Goal: Information Seeking & Learning: Learn about a topic

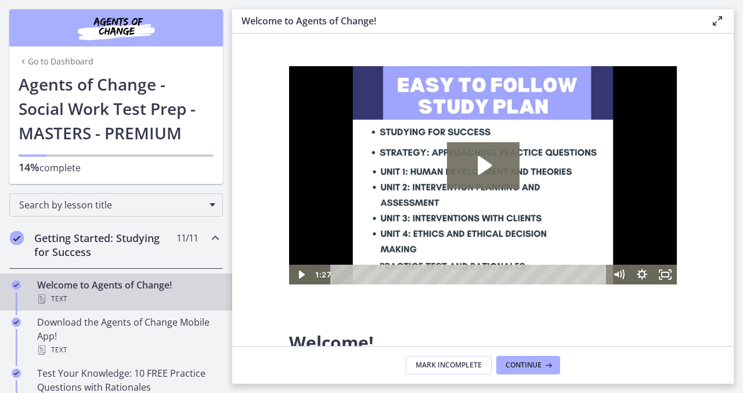
click at [219, 236] on icon "Chapters" at bounding box center [215, 238] width 14 height 14
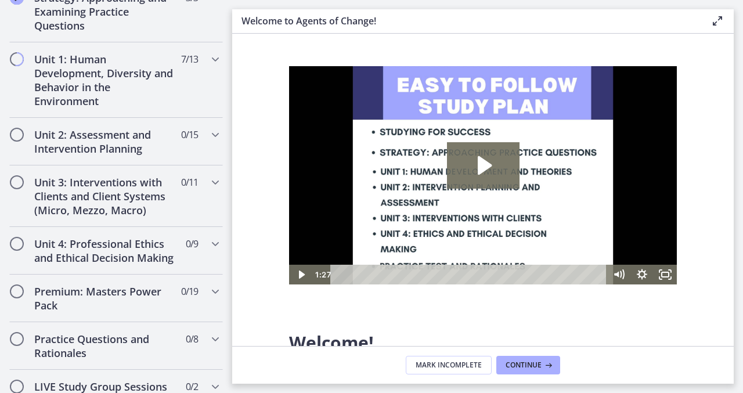
scroll to position [284, 0]
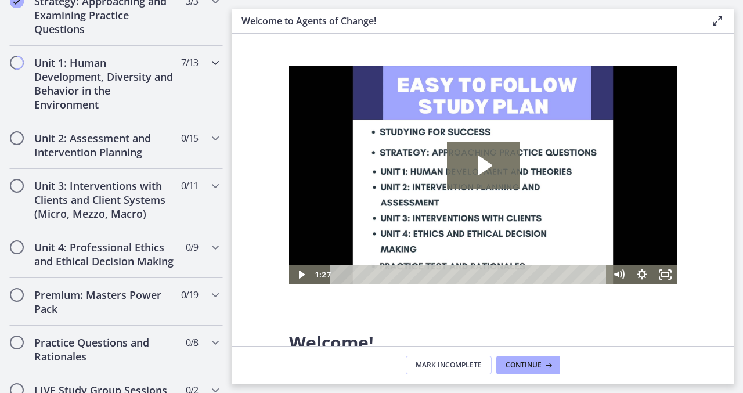
click at [214, 62] on icon "Chapters" at bounding box center [215, 63] width 14 height 14
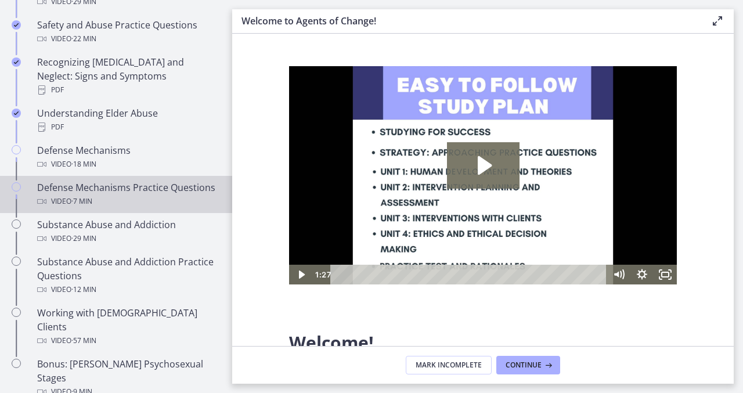
scroll to position [589, 0]
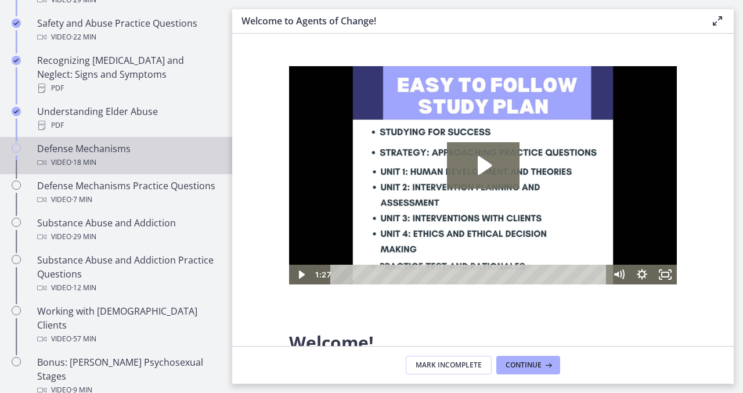
click at [126, 156] on div "Video · 18 min" at bounding box center [127, 163] width 181 height 14
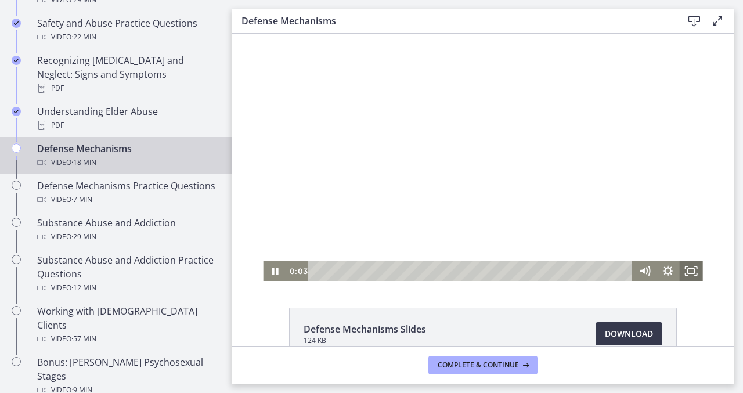
click at [687, 268] on icon "Fullscreen" at bounding box center [691, 271] width 23 height 20
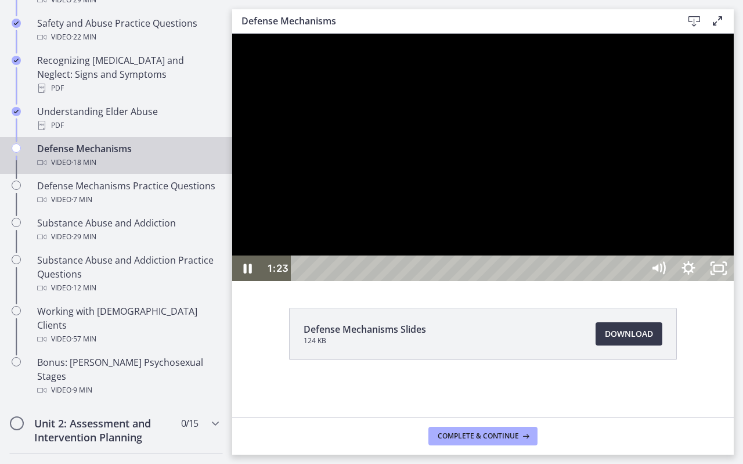
click at [704, 160] on div at bounding box center [483, 157] width 502 height 247
click at [232, 34] on button "Play Video: ctgmo8leb9sc72ose380.mp4" at bounding box center [232, 34] width 1 height 1
click at [449, 281] on div "Playbar" at bounding box center [469, 268] width 334 height 26
click at [383, 281] on div at bounding box center [483, 157] width 502 height 247
click at [387, 281] on div at bounding box center [483, 157] width 502 height 247
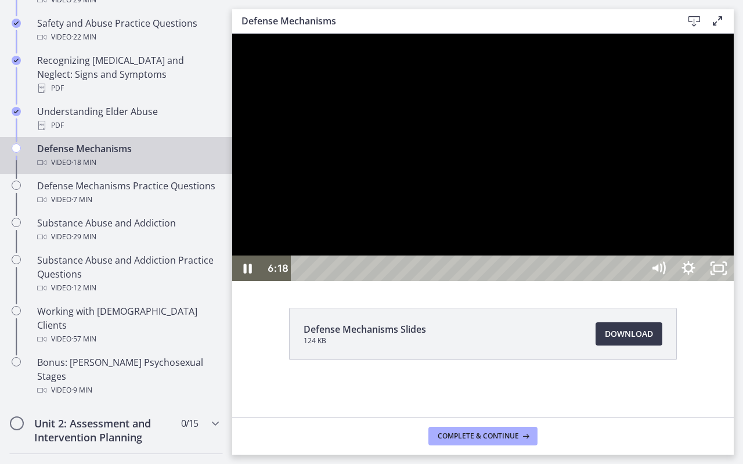
click at [278, 262] on div at bounding box center [483, 157] width 502 height 247
click at [306, 176] on div at bounding box center [483, 157] width 502 height 247
click at [377, 196] on div at bounding box center [483, 157] width 502 height 247
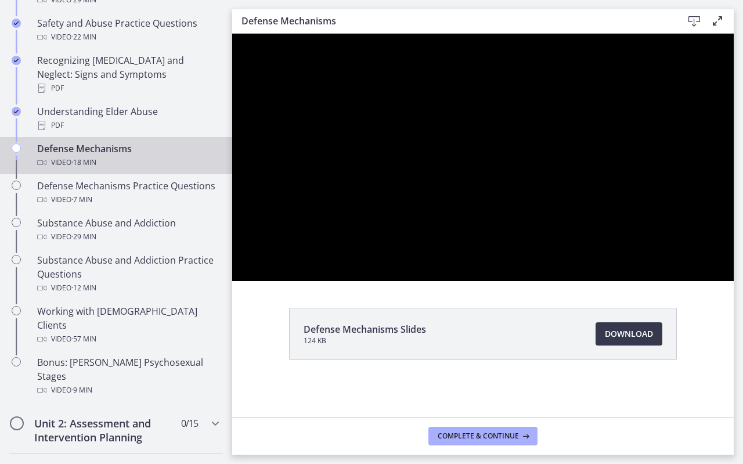
click at [377, 196] on div at bounding box center [483, 157] width 502 height 247
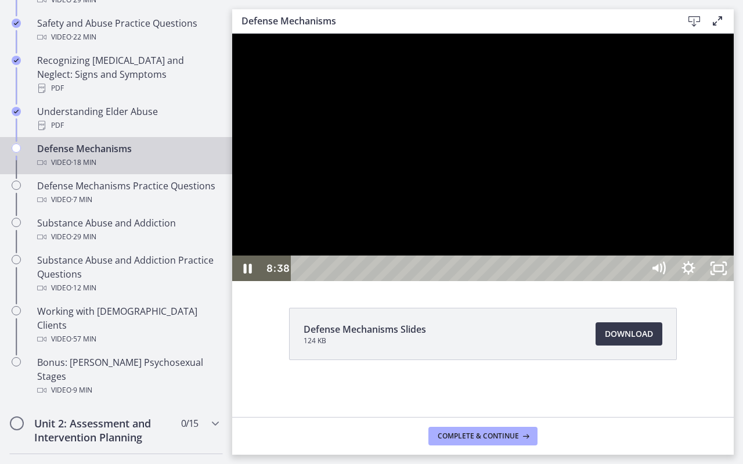
click at [352, 153] on div at bounding box center [483, 157] width 502 height 247
click at [315, 135] on div at bounding box center [483, 157] width 502 height 247
click at [384, 189] on div at bounding box center [483, 157] width 502 height 247
click at [356, 176] on div at bounding box center [483, 157] width 502 height 247
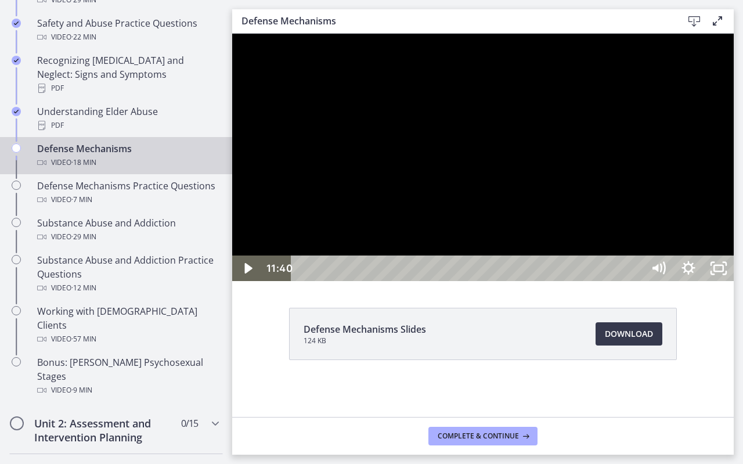
click at [380, 93] on div at bounding box center [483, 157] width 502 height 247
click at [342, 144] on div at bounding box center [483, 157] width 502 height 247
click at [289, 112] on div at bounding box center [483, 157] width 502 height 247
click at [348, 153] on div at bounding box center [483, 157] width 502 height 247
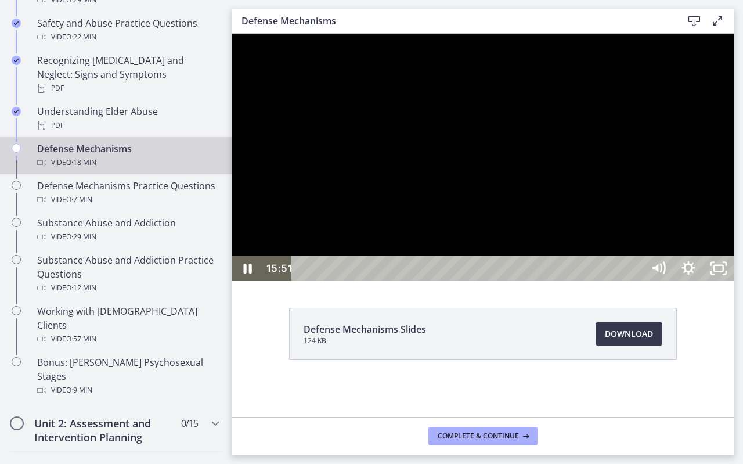
click at [376, 143] on div at bounding box center [483, 157] width 502 height 247
click at [365, 150] on div at bounding box center [483, 157] width 502 height 247
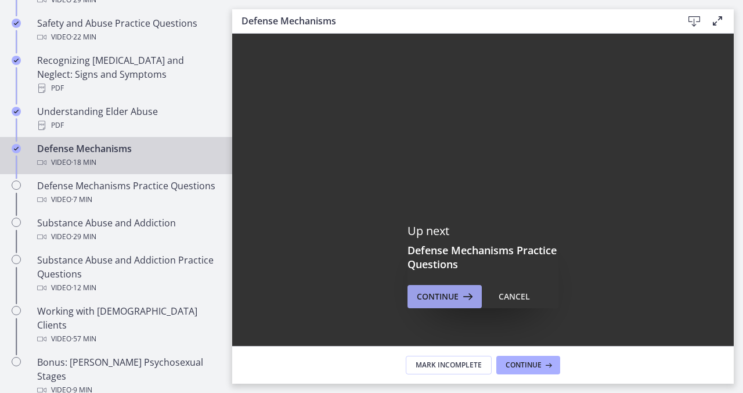
click at [457, 300] on span "Continue" at bounding box center [438, 297] width 42 height 14
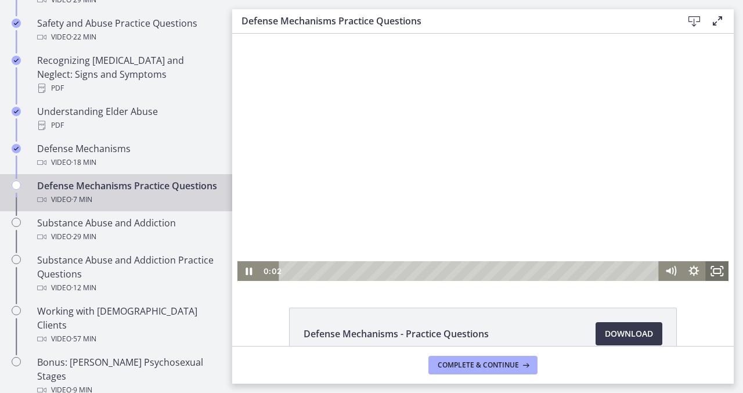
click at [715, 271] on icon "Fullscreen" at bounding box center [716, 271] width 23 height 20
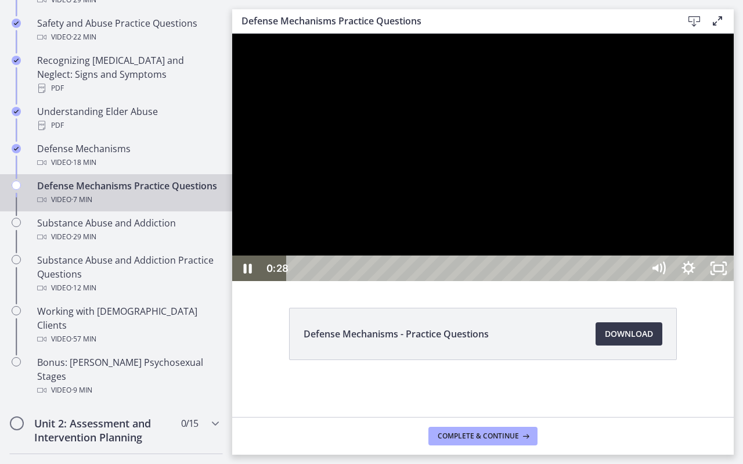
click at [650, 257] on div at bounding box center [483, 157] width 502 height 247
click at [643, 219] on div at bounding box center [483, 157] width 502 height 247
click at [542, 216] on div at bounding box center [483, 157] width 502 height 247
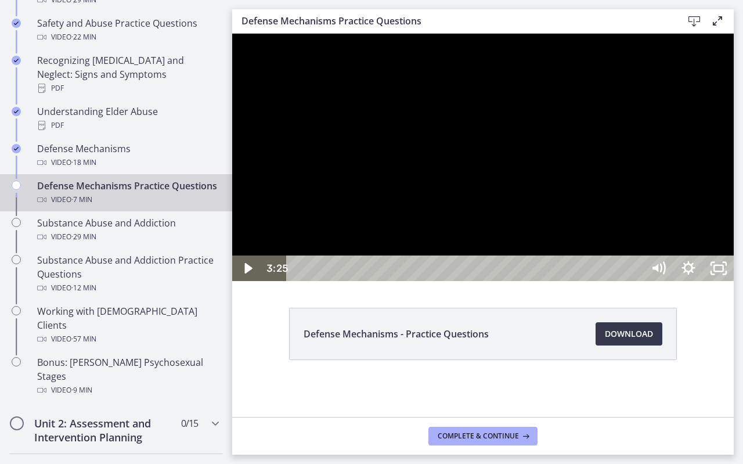
click at [542, 216] on div at bounding box center [483, 157] width 502 height 247
click at [483, 219] on div at bounding box center [483, 157] width 502 height 247
click at [476, 273] on div at bounding box center [483, 157] width 502 height 247
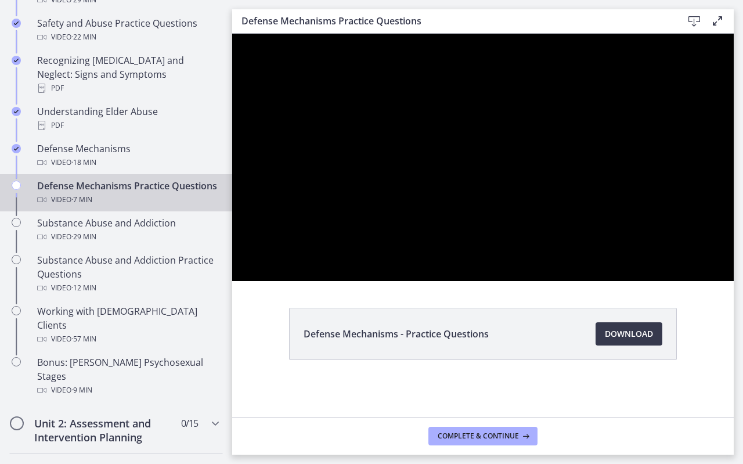
click at [476, 273] on div at bounding box center [483, 157] width 502 height 247
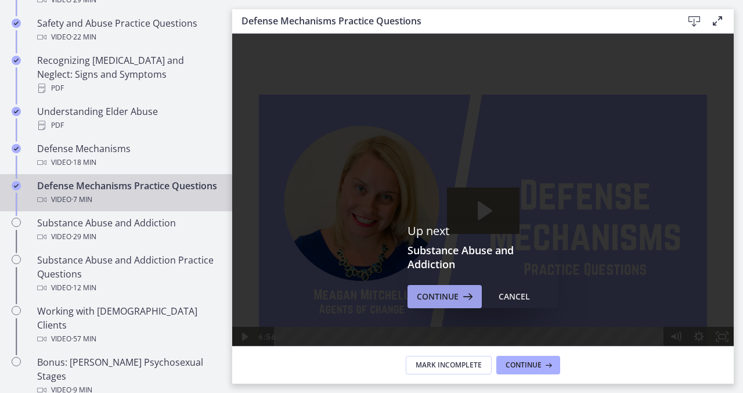
click at [441, 298] on span "Continue" at bounding box center [438, 297] width 42 height 14
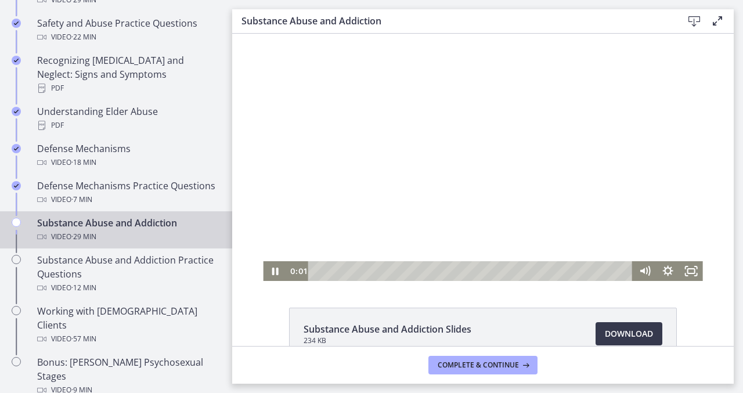
click at [410, 208] on div at bounding box center [482, 157] width 439 height 247
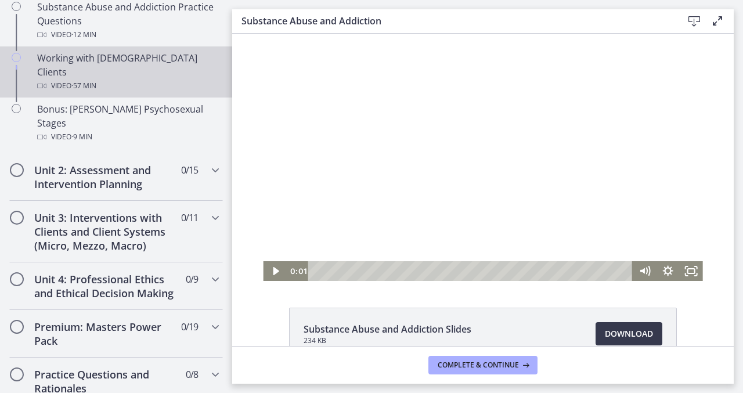
scroll to position [794, 0]
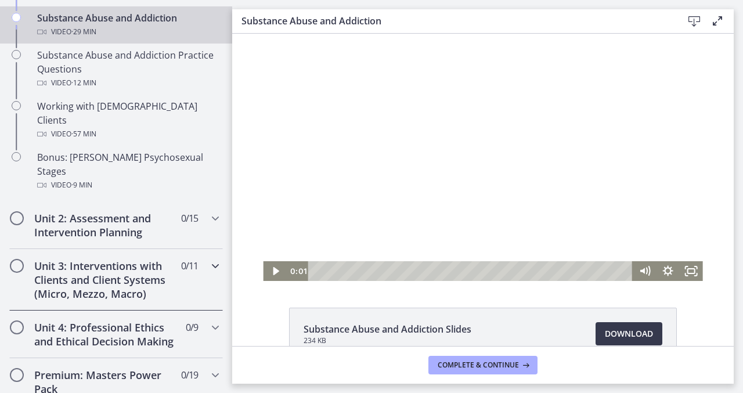
click at [215, 249] on div "Unit 3: Interventions with Clients and Client Systems (Micro, Mezzo, Macro) 0 /…" at bounding box center [116, 280] width 214 height 62
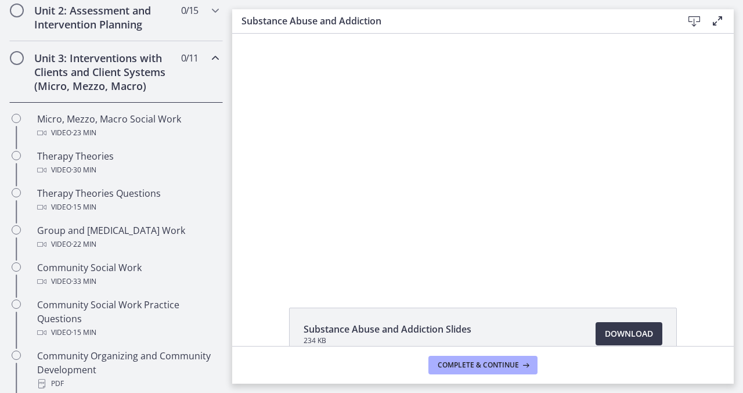
scroll to position [402, 0]
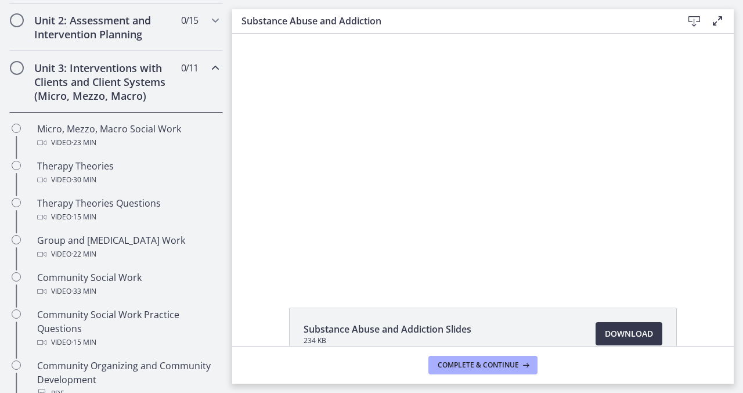
click at [212, 71] on icon "Chapters" at bounding box center [215, 68] width 14 height 14
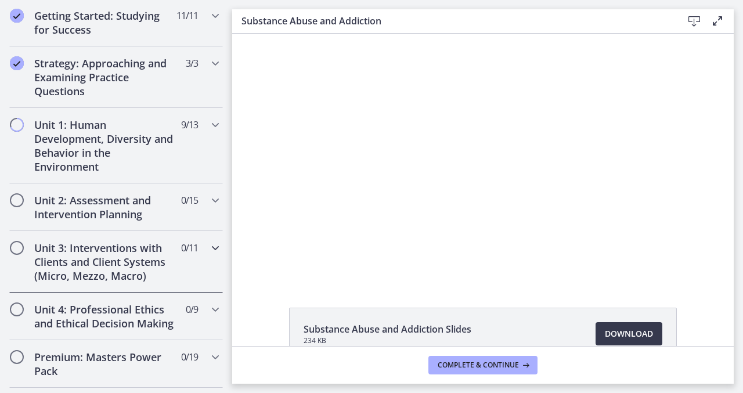
scroll to position [217, 0]
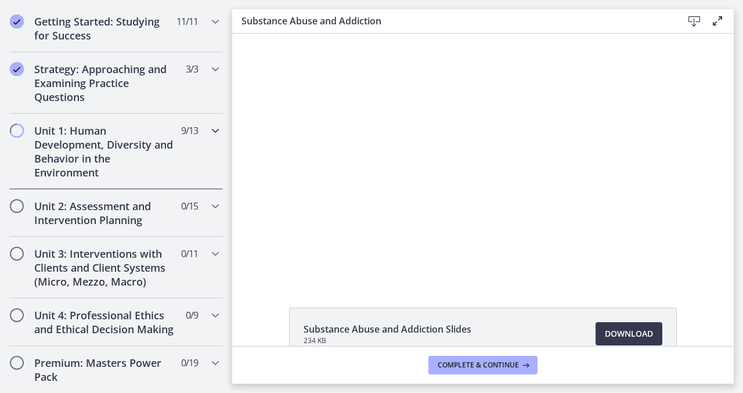
click at [121, 125] on h2 "Unit 1: Human Development, Diversity and Behavior in the Environment" at bounding box center [105, 152] width 142 height 56
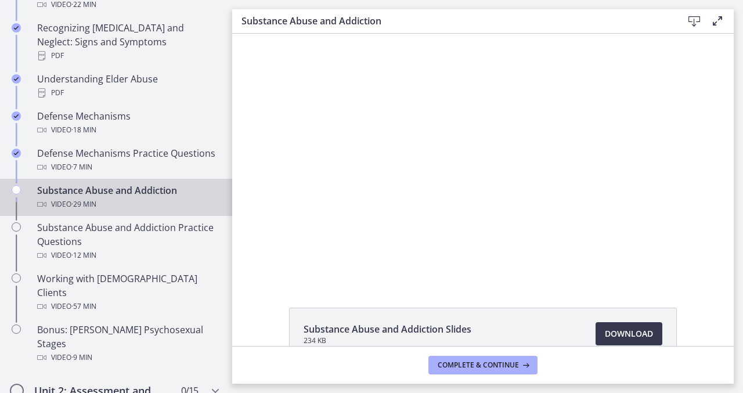
scroll to position [642, 0]
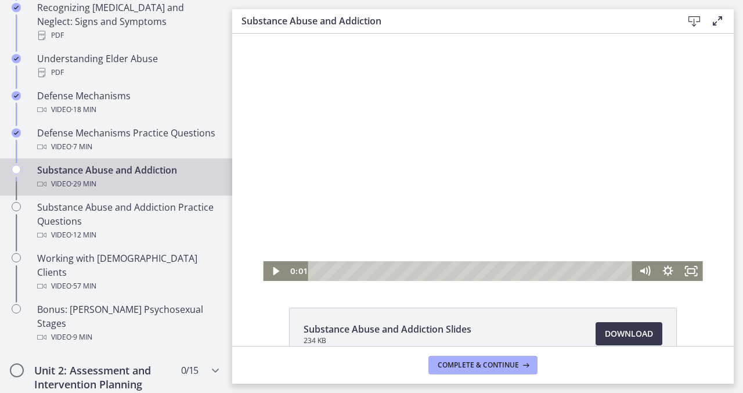
click at [419, 139] on div at bounding box center [482, 157] width 439 height 247
click at [695, 272] on icon "Fullscreen" at bounding box center [691, 271] width 23 height 20
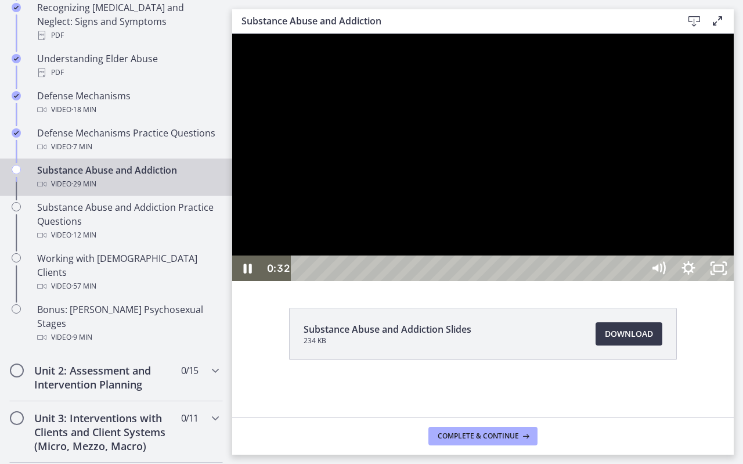
click at [734, 281] on div at bounding box center [483, 157] width 502 height 247
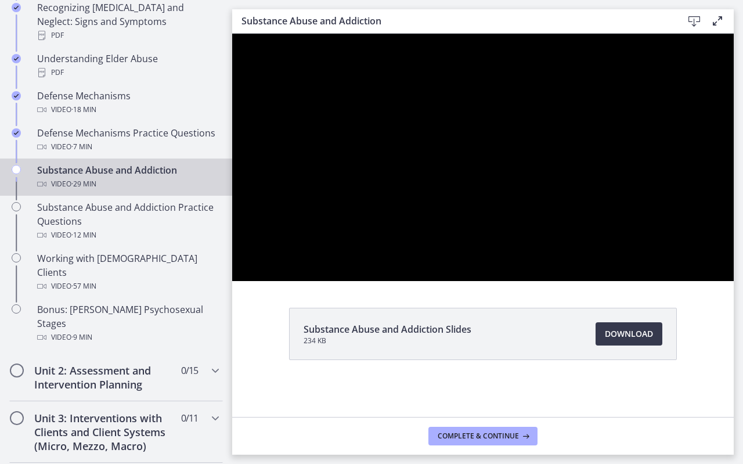
click at [734, 281] on div at bounding box center [483, 157] width 502 height 247
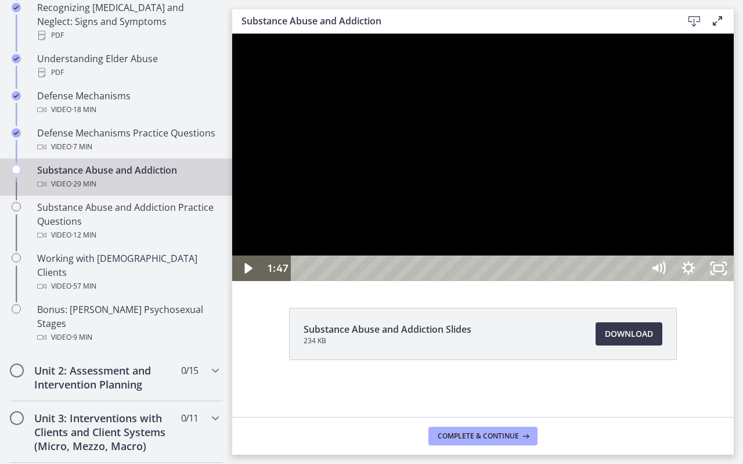
click at [558, 212] on div at bounding box center [483, 157] width 502 height 247
click at [562, 191] on div at bounding box center [483, 157] width 502 height 247
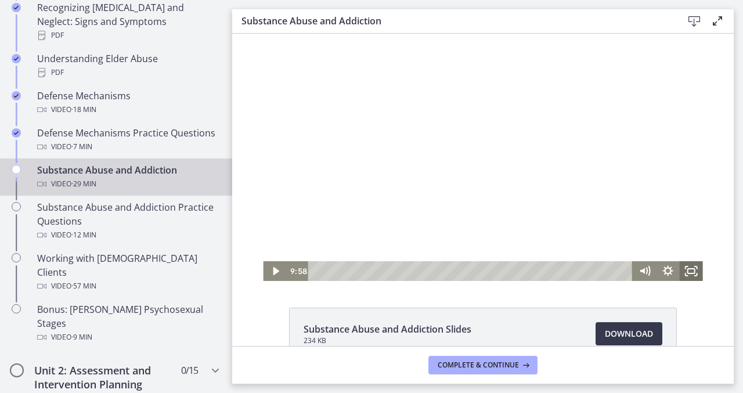
click at [697, 270] on icon "Fullscreen" at bounding box center [691, 271] width 23 height 20
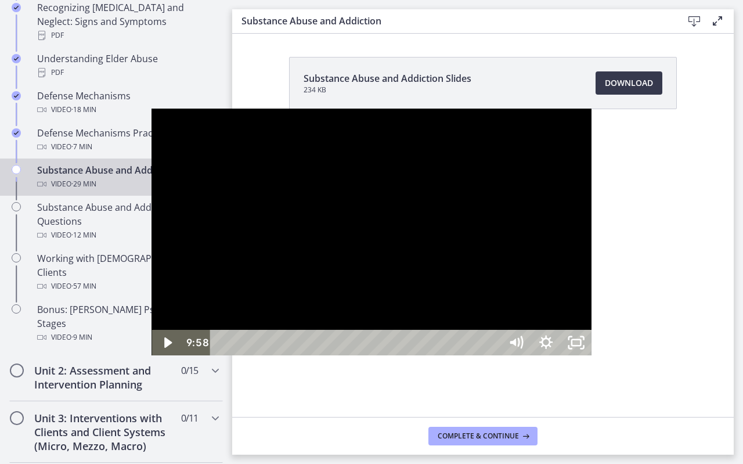
click at [443, 269] on div at bounding box center [371, 232] width 439 height 247
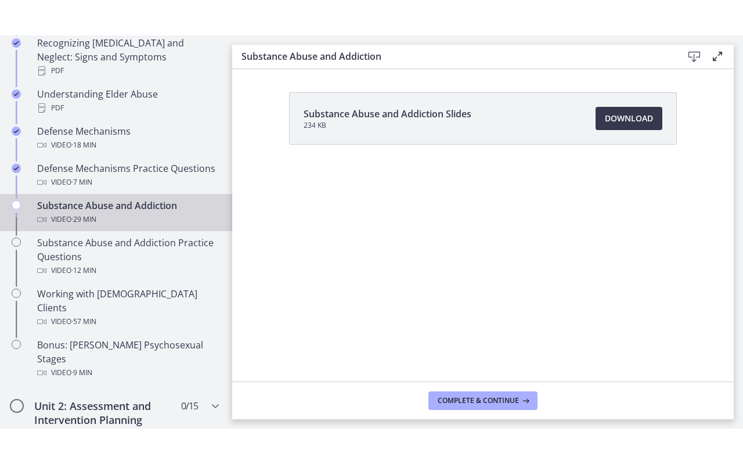
scroll to position [47, 0]
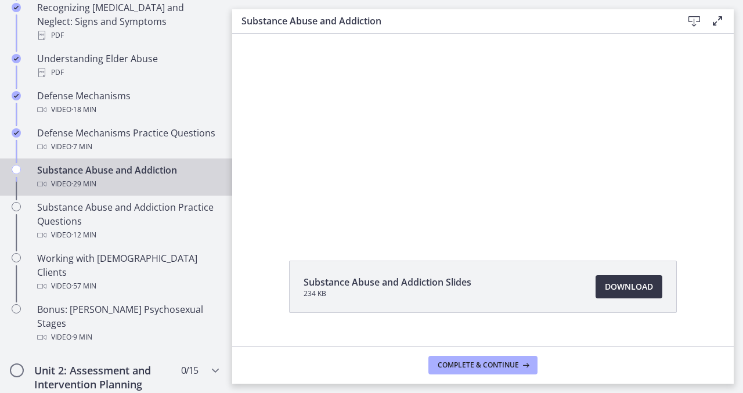
click at [633, 283] on span "Download Opens in a new window" at bounding box center [629, 287] width 48 height 14
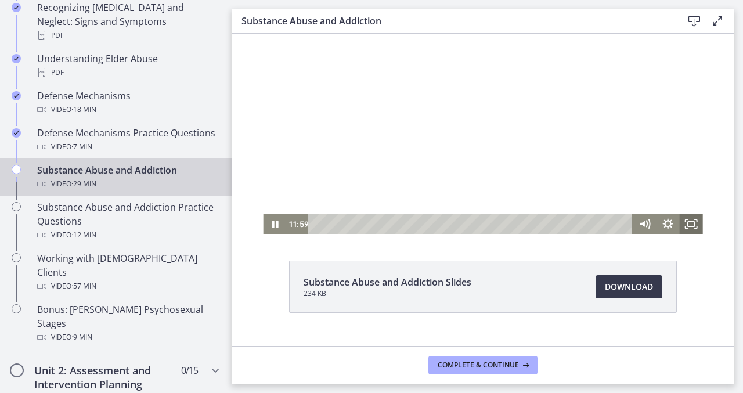
click at [691, 225] on icon "Fullscreen" at bounding box center [691, 224] width 23 height 20
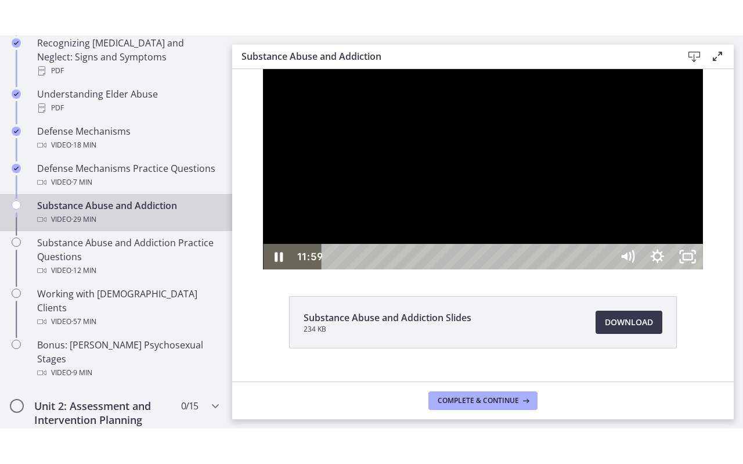
scroll to position [0, 0]
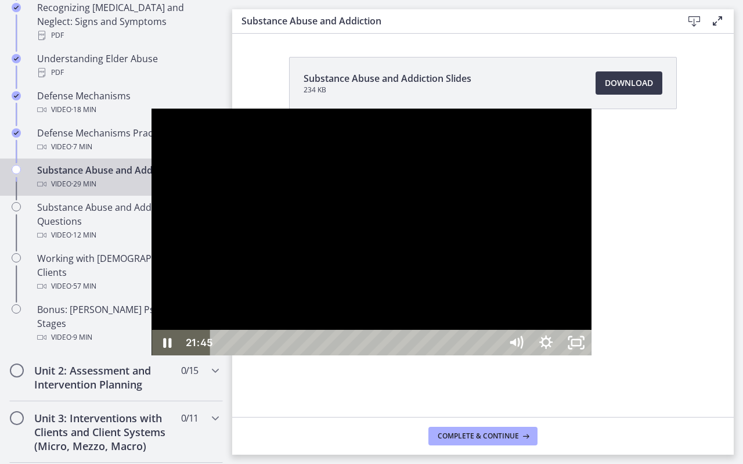
click at [338, 299] on div at bounding box center [371, 232] width 439 height 247
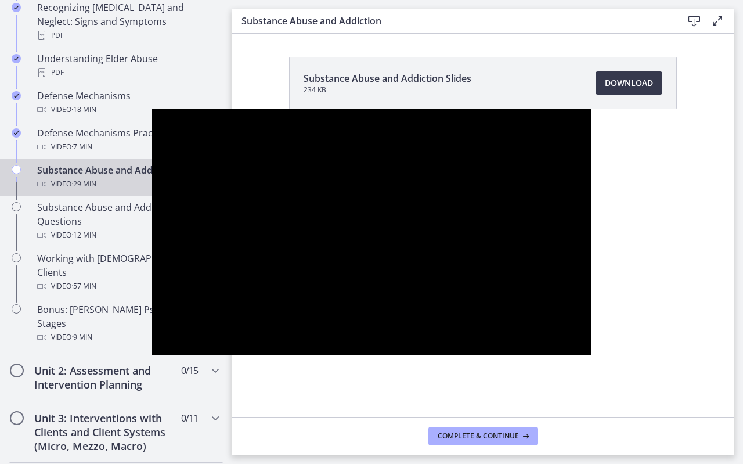
click at [338, 299] on div at bounding box center [371, 232] width 439 height 247
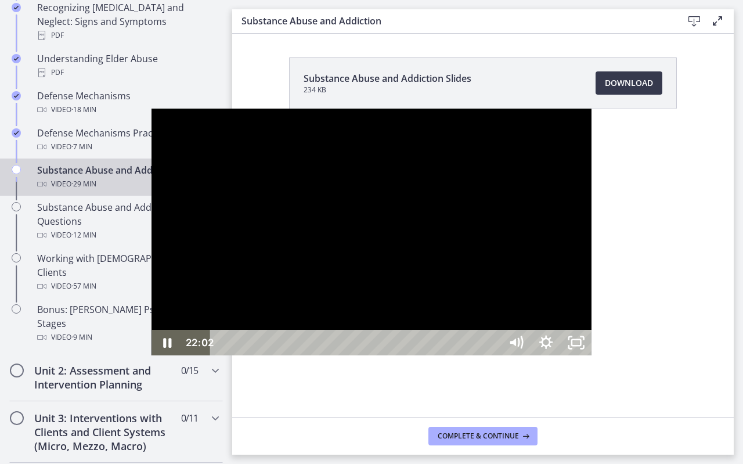
click at [294, 259] on div at bounding box center [371, 232] width 439 height 247
click at [292, 277] on div at bounding box center [371, 232] width 439 height 247
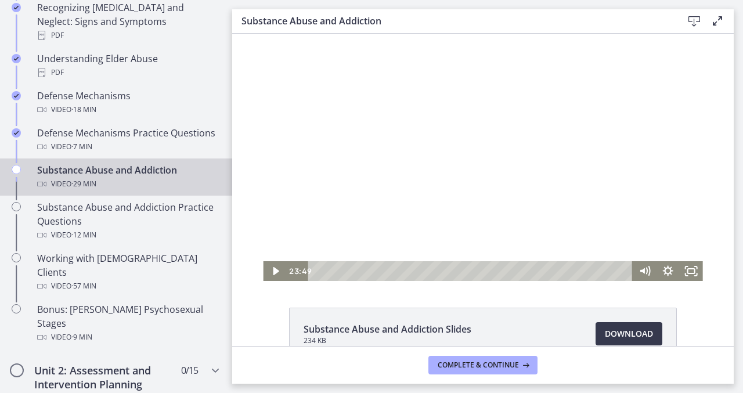
click at [351, 206] on div at bounding box center [482, 157] width 439 height 247
click at [383, 169] on div at bounding box center [482, 157] width 439 height 247
click at [348, 174] on div at bounding box center [482, 157] width 439 height 247
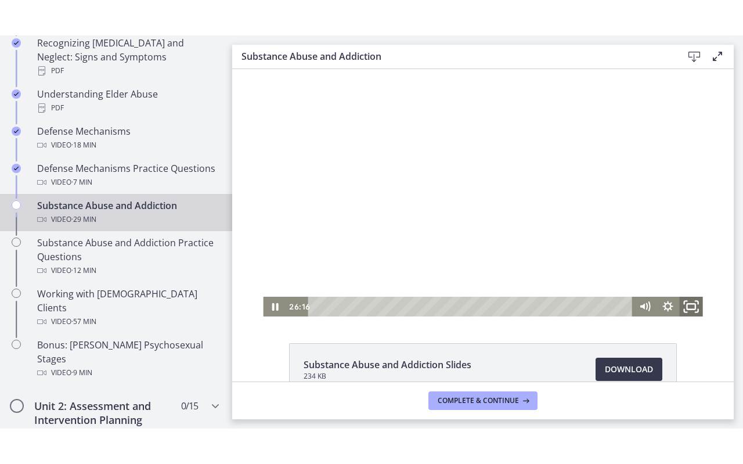
click at [693, 305] on icon "Fullscreen" at bounding box center [691, 307] width 28 height 24
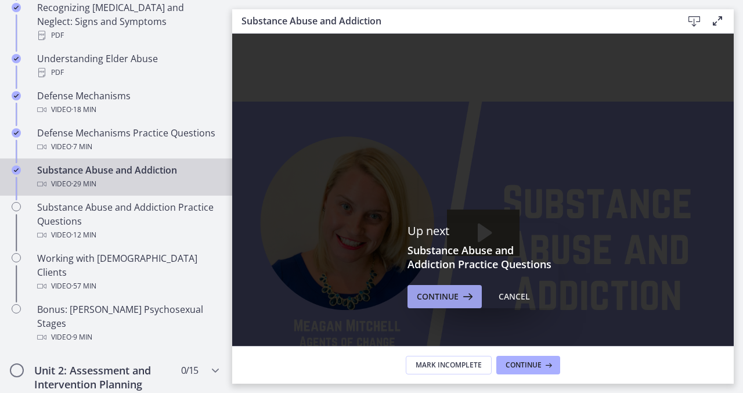
click at [442, 299] on span "Continue" at bounding box center [438, 297] width 42 height 14
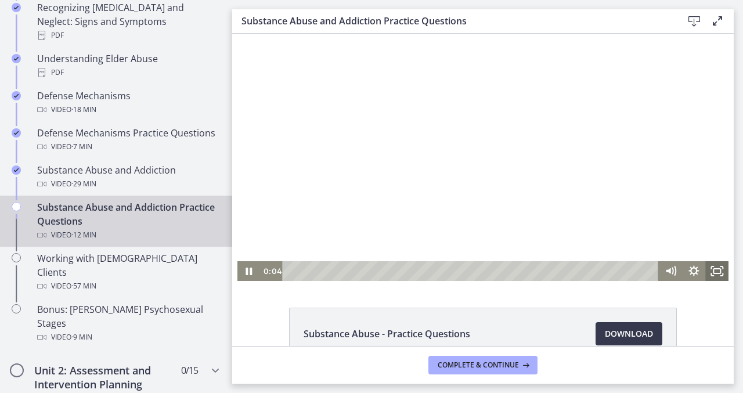
click at [712, 272] on icon "Fullscreen" at bounding box center [716, 271] width 23 height 20
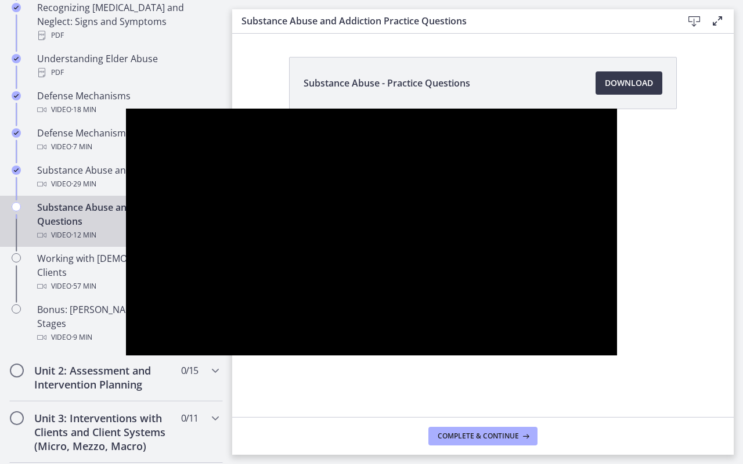
click at [154, 222] on div at bounding box center [372, 232] width 492 height 247
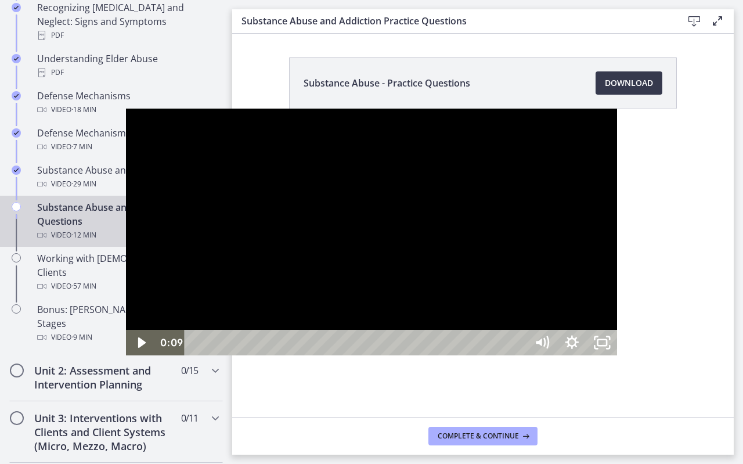
click at [154, 222] on div at bounding box center [372, 232] width 492 height 247
click at [154, 224] on div at bounding box center [372, 232] width 492 height 247
click at [285, 337] on div at bounding box center [372, 232] width 492 height 247
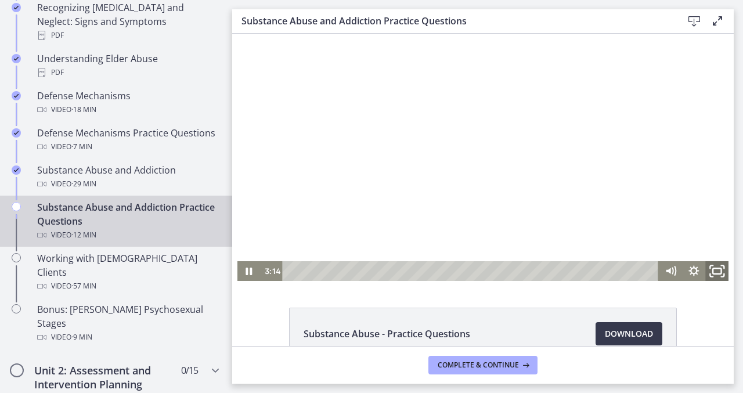
click at [712, 268] on icon "Fullscreen" at bounding box center [717, 271] width 28 height 24
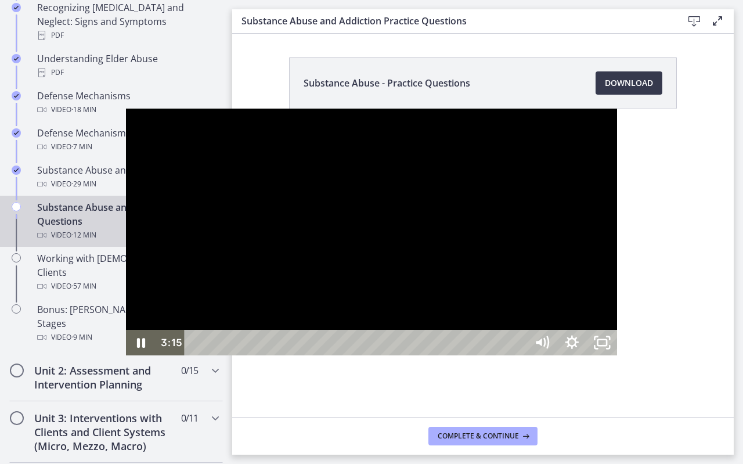
click at [344, 250] on div at bounding box center [372, 232] width 492 height 247
click at [258, 309] on div at bounding box center [372, 232] width 492 height 247
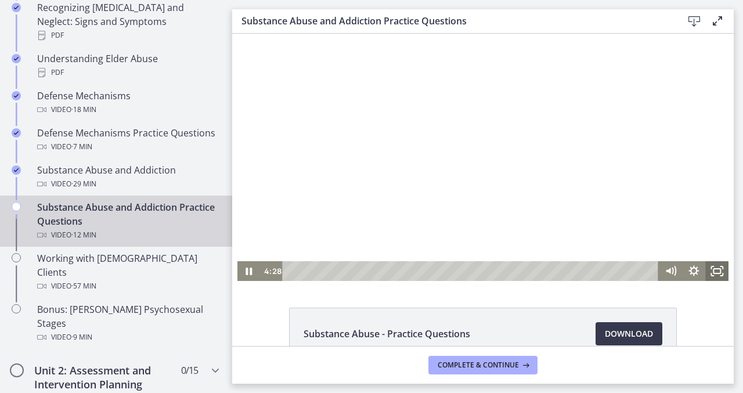
click at [719, 269] on icon "Fullscreen" at bounding box center [716, 271] width 23 height 20
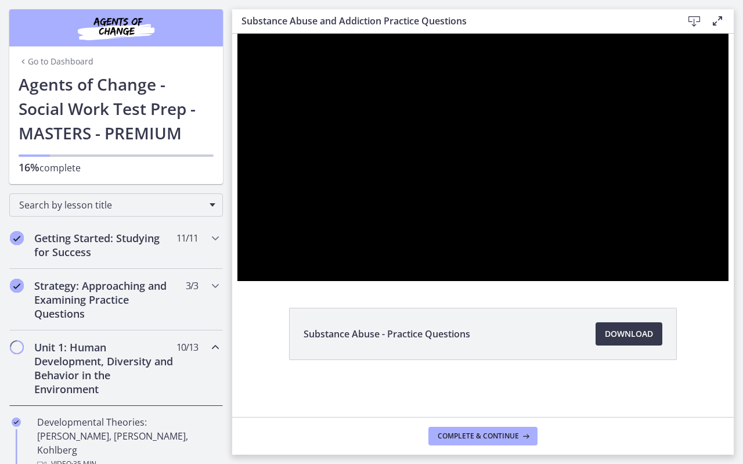
scroll to position [642, 0]
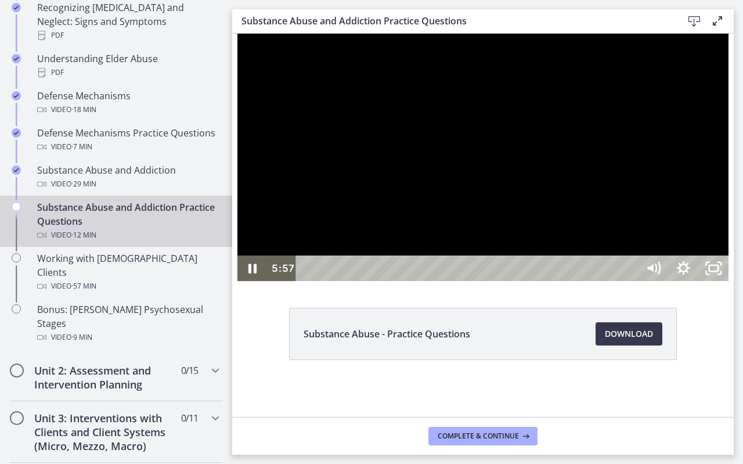
click at [586, 281] on div at bounding box center [483, 157] width 492 height 247
click at [518, 242] on div at bounding box center [483, 157] width 492 height 247
click at [456, 228] on div at bounding box center [483, 157] width 492 height 247
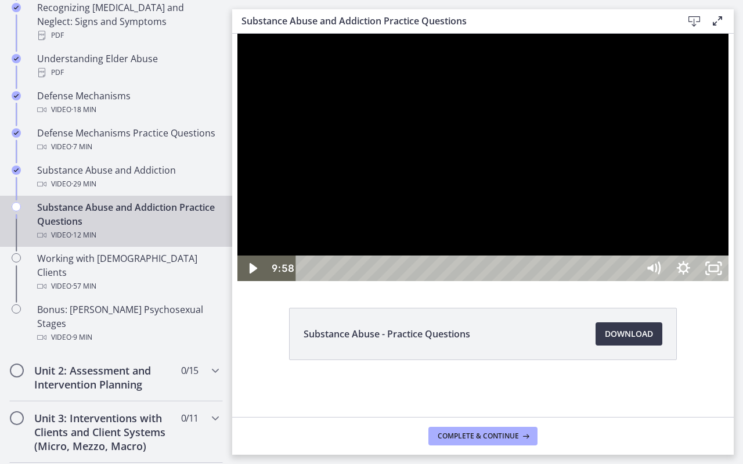
click at [616, 190] on div at bounding box center [483, 157] width 492 height 247
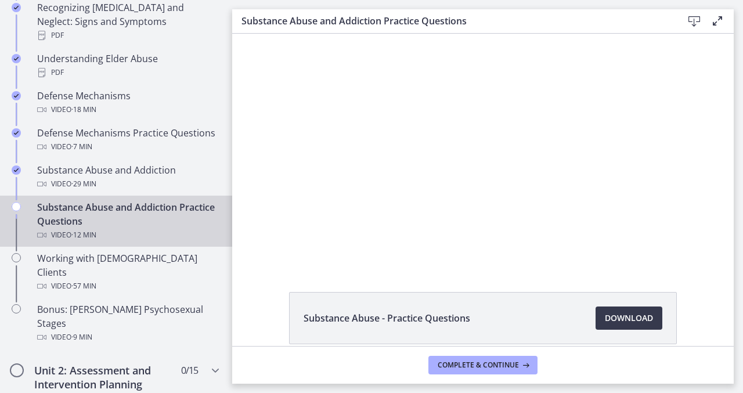
scroll to position [17, 0]
click at [613, 315] on span "Download Opens in a new window" at bounding box center [629, 317] width 48 height 14
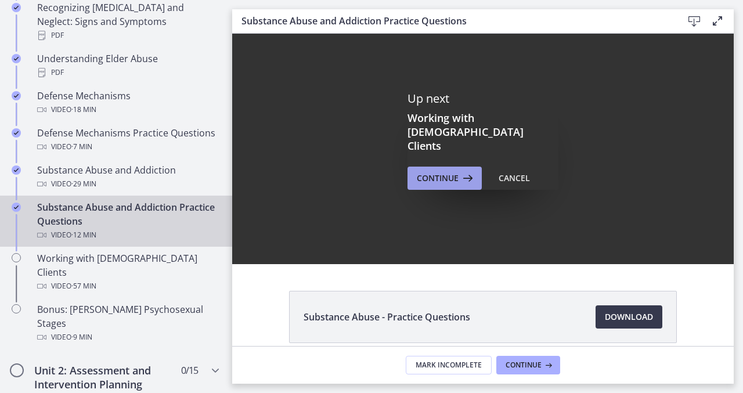
click at [462, 171] on icon at bounding box center [467, 178] width 16 height 14
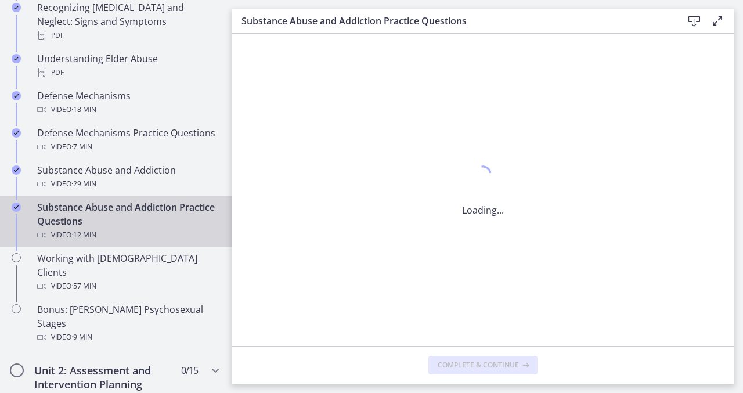
scroll to position [0, 0]
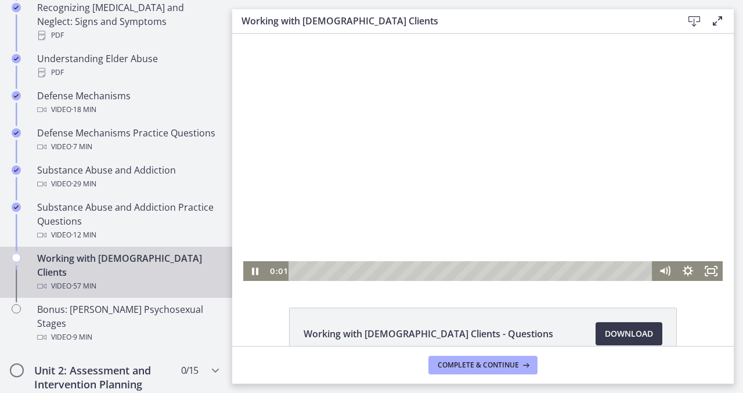
click at [371, 207] on div at bounding box center [482, 157] width 479 height 247
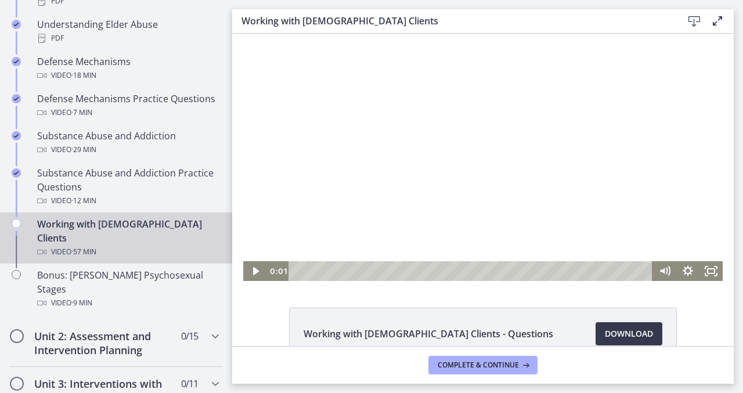
scroll to position [759, 0]
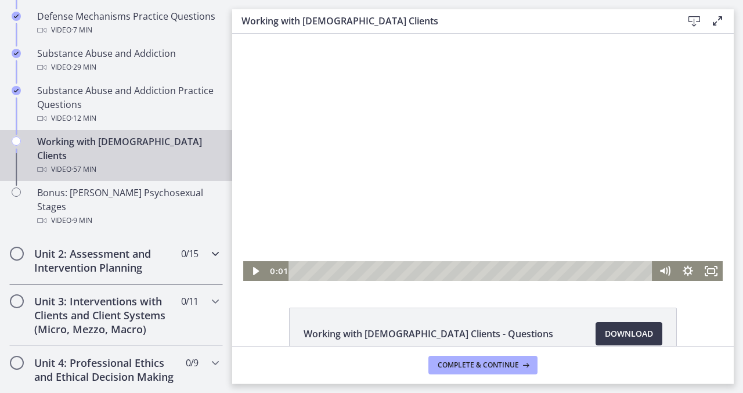
click at [214, 247] on icon "Chapters" at bounding box center [215, 254] width 14 height 14
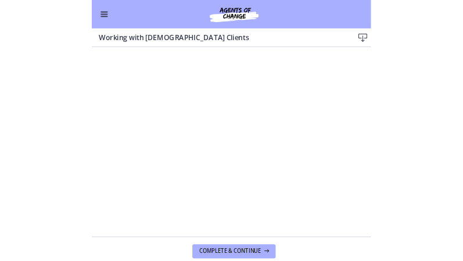
scroll to position [359, 0]
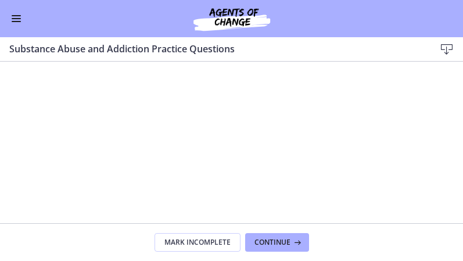
click at [15, 20] on button "Enable menu" at bounding box center [16, 19] width 14 height 14
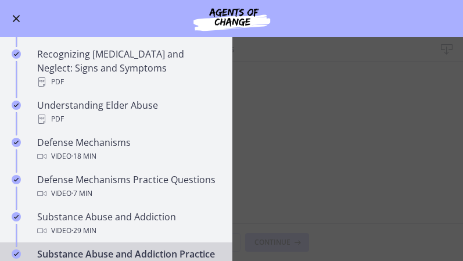
scroll to position [696, 0]
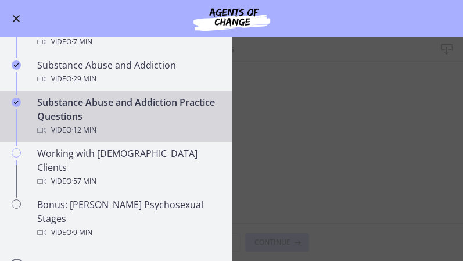
click at [329, 156] on main "Substance Abuse and Addiction Practice Questions Download Enable fullscreen Sub…" at bounding box center [231, 148] width 463 height 223
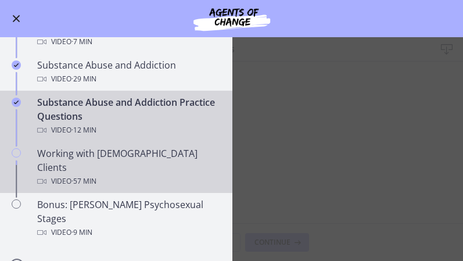
click at [102, 174] on div "Video · 57 min" at bounding box center [127, 181] width 181 height 14
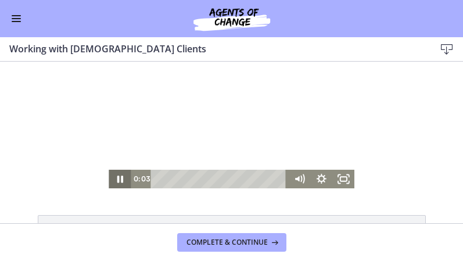
click at [118, 180] on icon "Pause" at bounding box center [120, 178] width 6 height 7
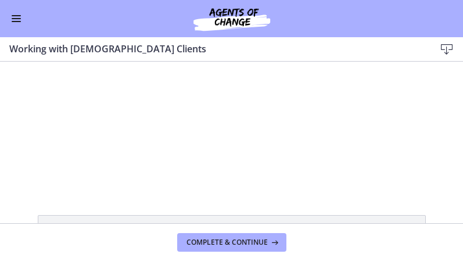
click at [12, 15] on span "Enable menu" at bounding box center [16, 15] width 9 height 1
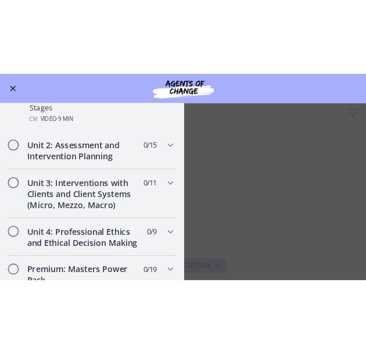
scroll to position [830, 0]
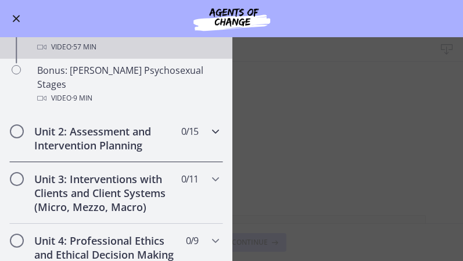
click at [221, 124] on icon "Chapters" at bounding box center [215, 131] width 14 height 14
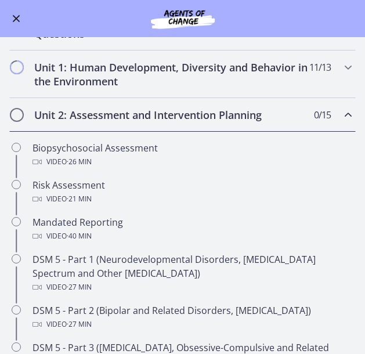
scroll to position [148, 0]
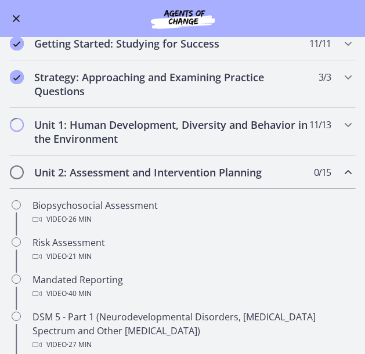
click at [347, 167] on icon "Chapters" at bounding box center [348, 172] width 14 height 14
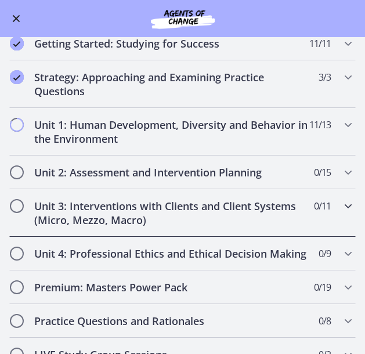
click at [265, 214] on h2 "Unit 3: Interventions with Clients and Client Systems (Micro, Mezzo, Macro)" at bounding box center [171, 213] width 275 height 28
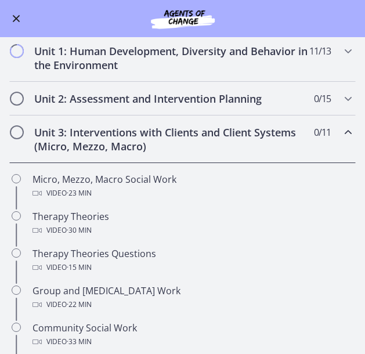
scroll to position [223, 0]
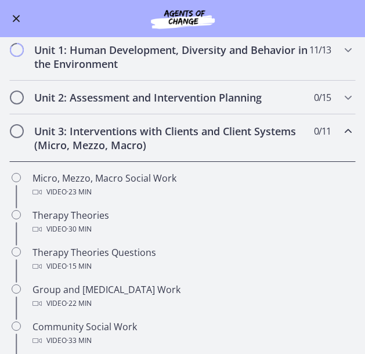
click at [349, 132] on icon "Chapters" at bounding box center [348, 131] width 14 height 14
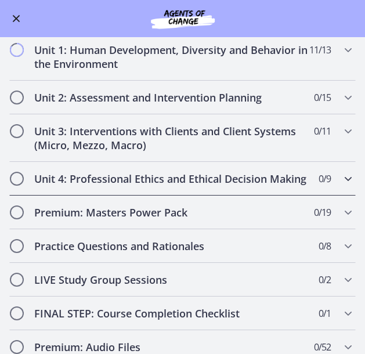
click at [345, 180] on icon "Chapters" at bounding box center [348, 179] width 14 height 14
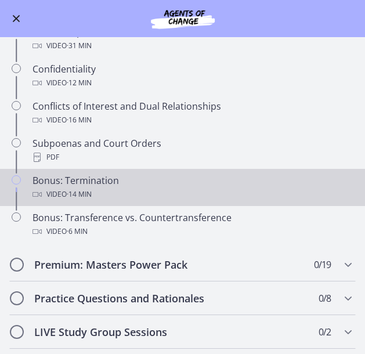
scroll to position [564, 0]
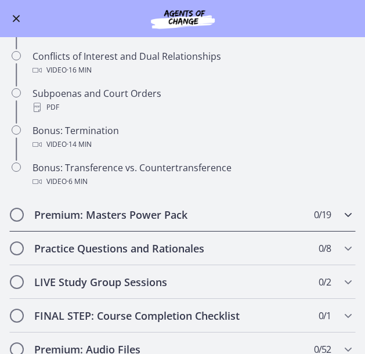
click at [345, 213] on icon "Chapters" at bounding box center [348, 215] width 14 height 14
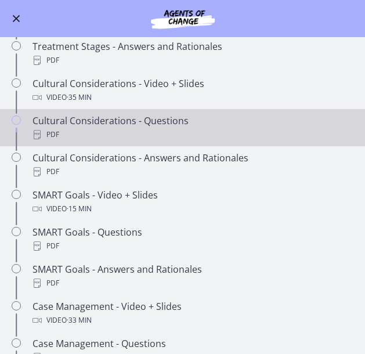
scroll to position [648, 0]
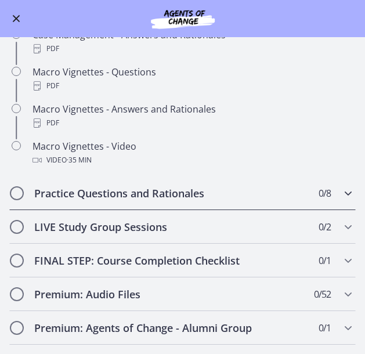
click at [213, 194] on h2 "Practice Questions and Rationales" at bounding box center [171, 193] width 275 height 14
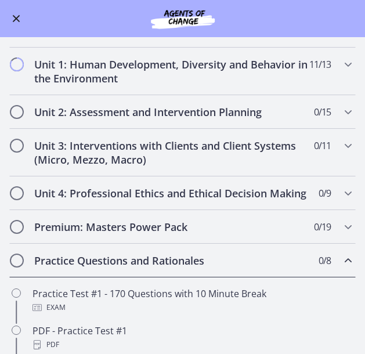
scroll to position [232, 0]
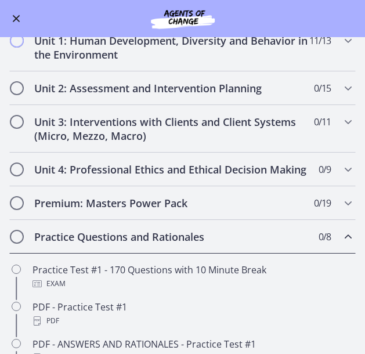
click at [349, 237] on icon "Chapters" at bounding box center [348, 237] width 14 height 14
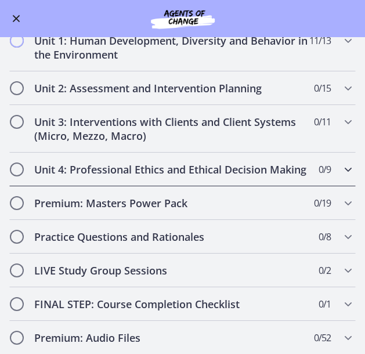
click at [347, 167] on icon "Chapters" at bounding box center [348, 170] width 14 height 14
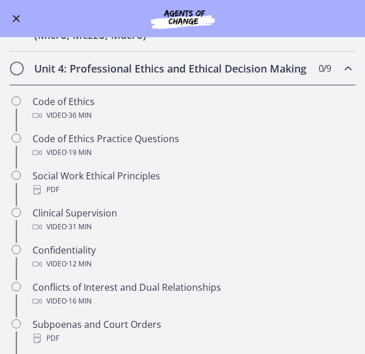
scroll to position [293, 0]
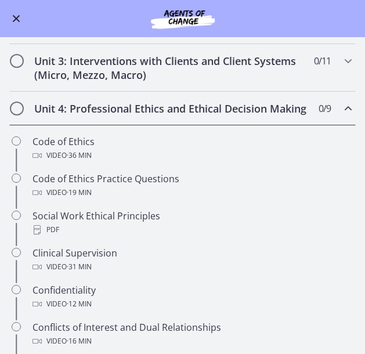
click at [349, 110] on icon "Chapters" at bounding box center [348, 109] width 14 height 14
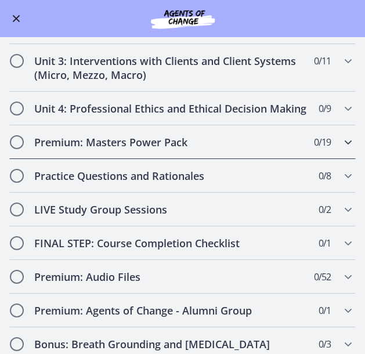
click at [342, 141] on icon "Chapters" at bounding box center [348, 142] width 14 height 14
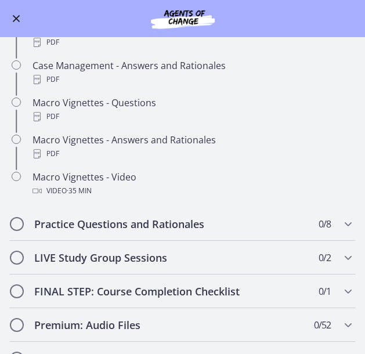
scroll to position [962, 0]
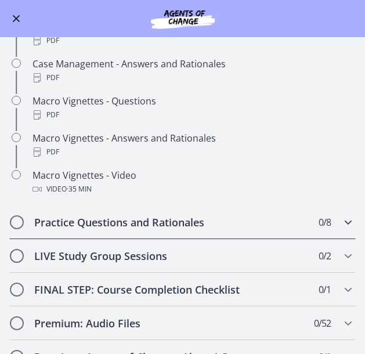
click at [210, 219] on h2 "Practice Questions and Rationales" at bounding box center [171, 222] width 275 height 14
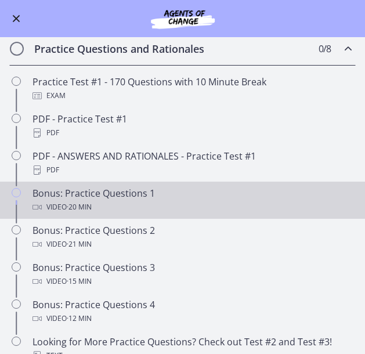
scroll to position [425, 0]
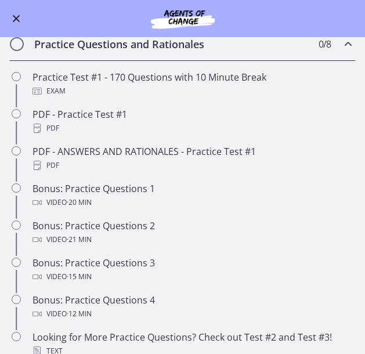
click at [344, 46] on icon "Chapters" at bounding box center [348, 44] width 14 height 14
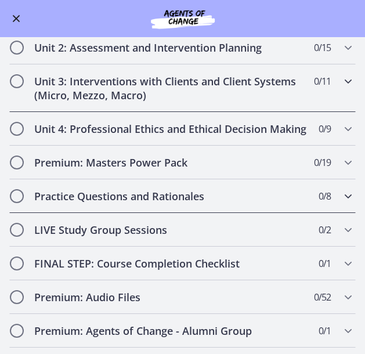
scroll to position [272, 0]
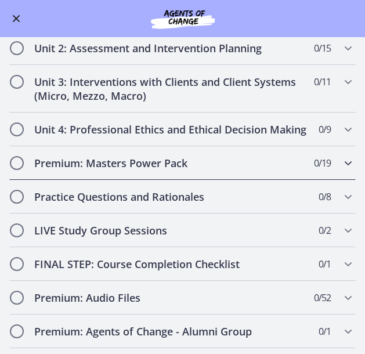
click at [180, 156] on h2 "Premium: Masters Power Pack" at bounding box center [171, 163] width 275 height 14
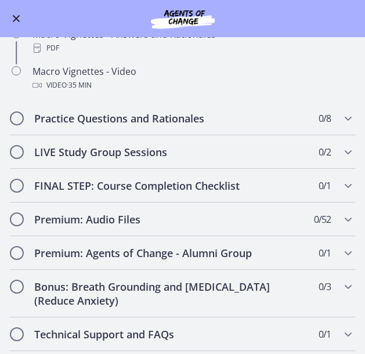
scroll to position [1068, 0]
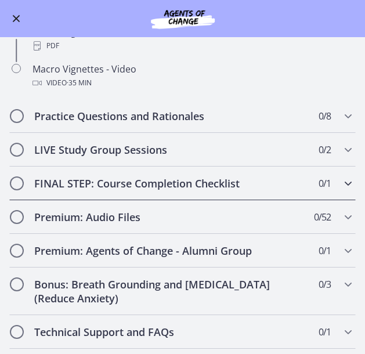
click at [158, 185] on h2 "FINAL STEP: Course Completion Checklist" at bounding box center [171, 183] width 275 height 14
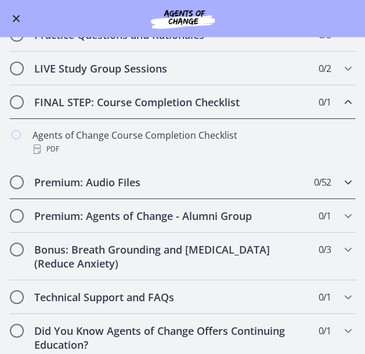
scroll to position [441, 0]
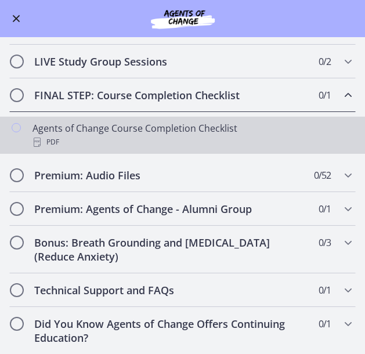
click at [189, 130] on div "Agents of Change Course Completion Checklist PDF" at bounding box center [194, 135] width 323 height 28
